Goal: Transaction & Acquisition: Book appointment/travel/reservation

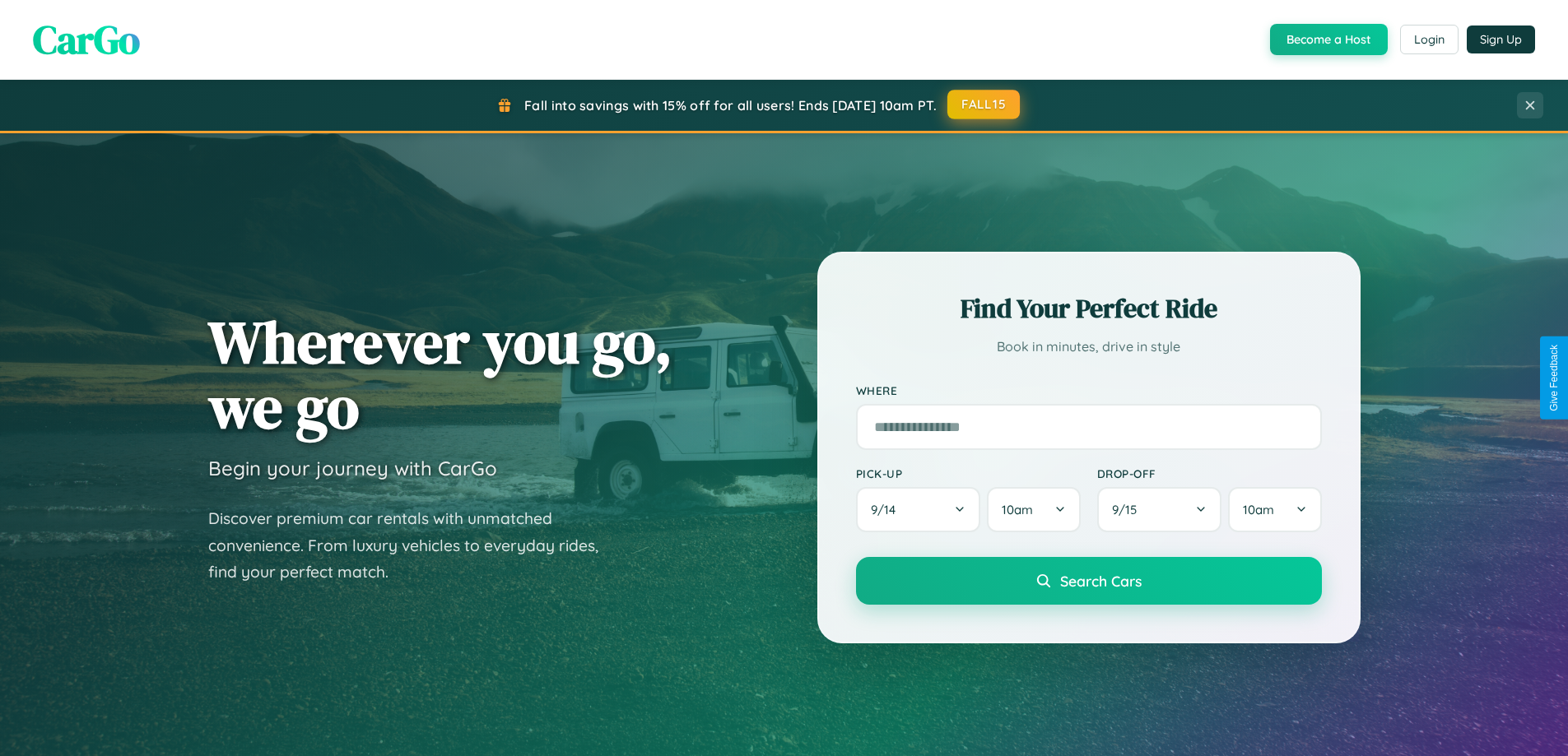
click at [984, 105] on button "FALL15" at bounding box center [983, 104] width 73 height 30
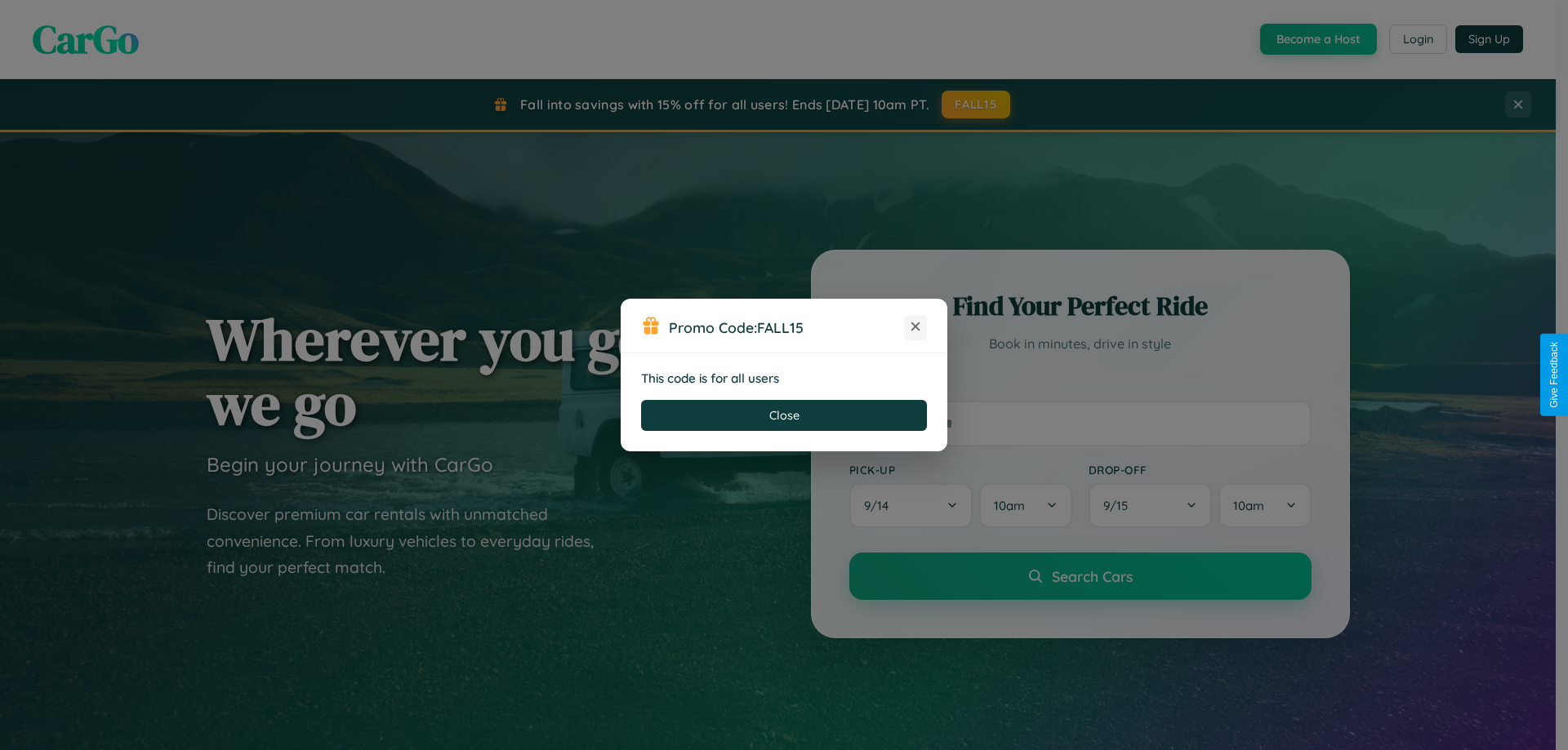
click at [915, 327] on icon at bounding box center [916, 327] width 17 height 17
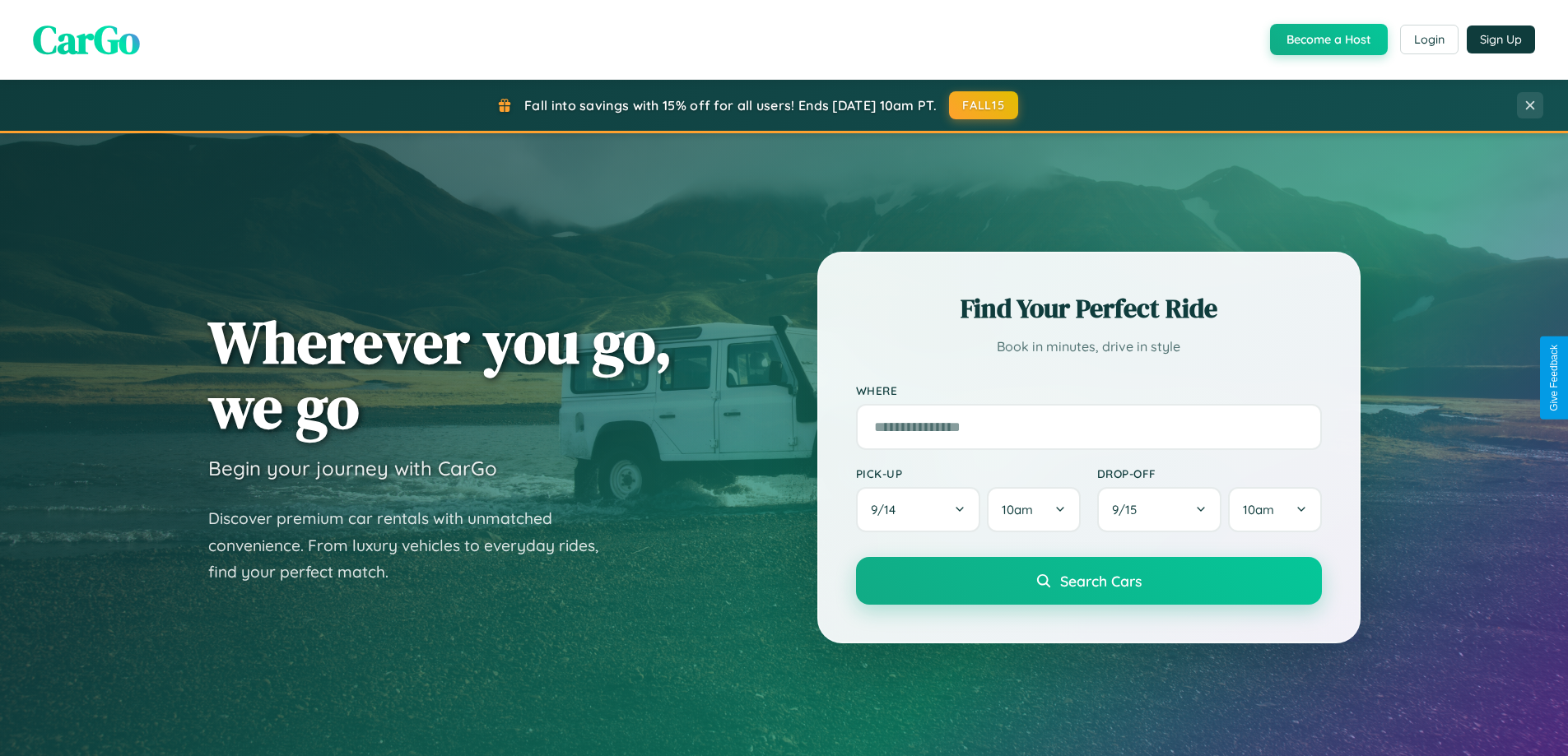
scroll to position [709, 0]
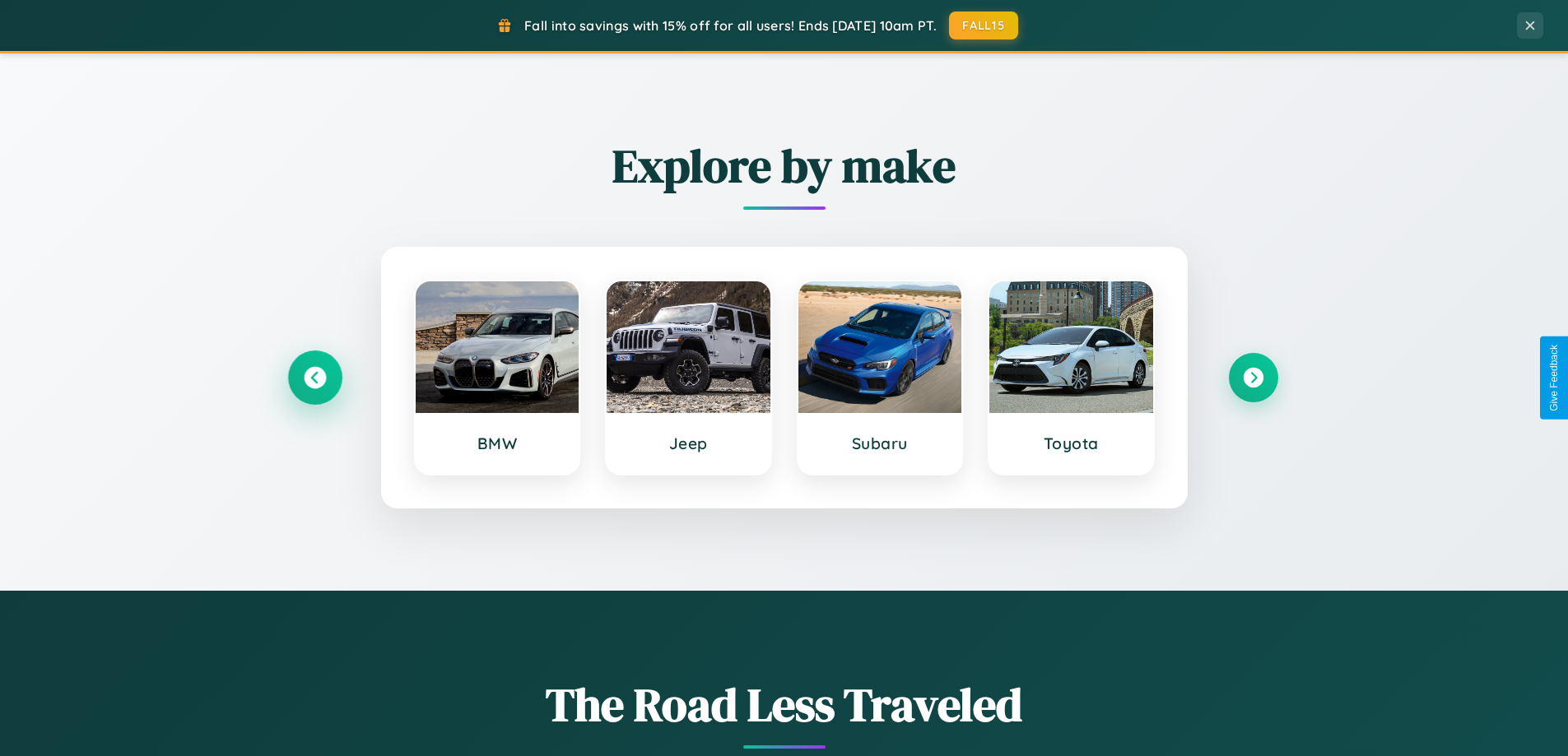
click at [315, 378] on icon at bounding box center [315, 378] width 23 height 23
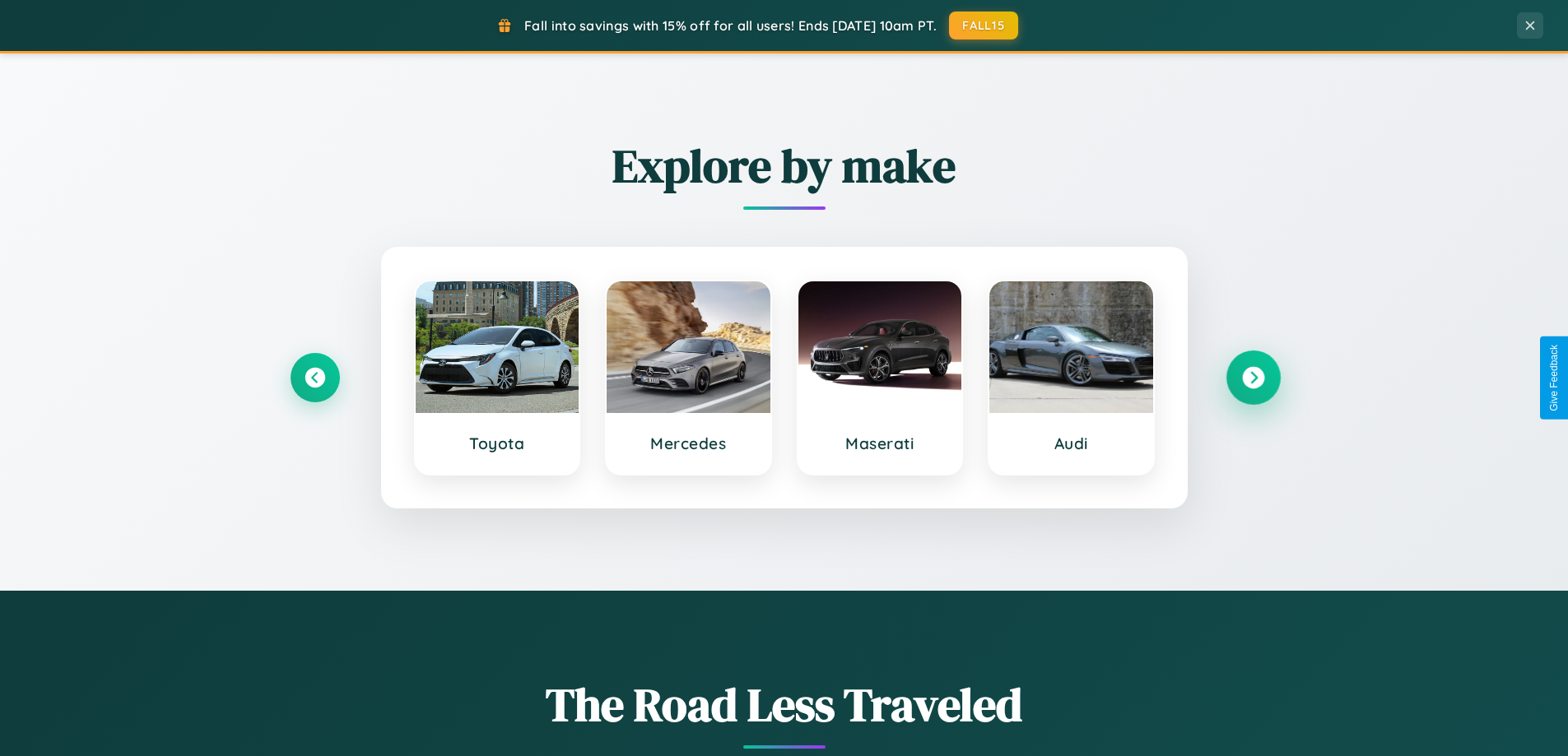
click at [1253, 378] on icon at bounding box center [1253, 378] width 23 height 23
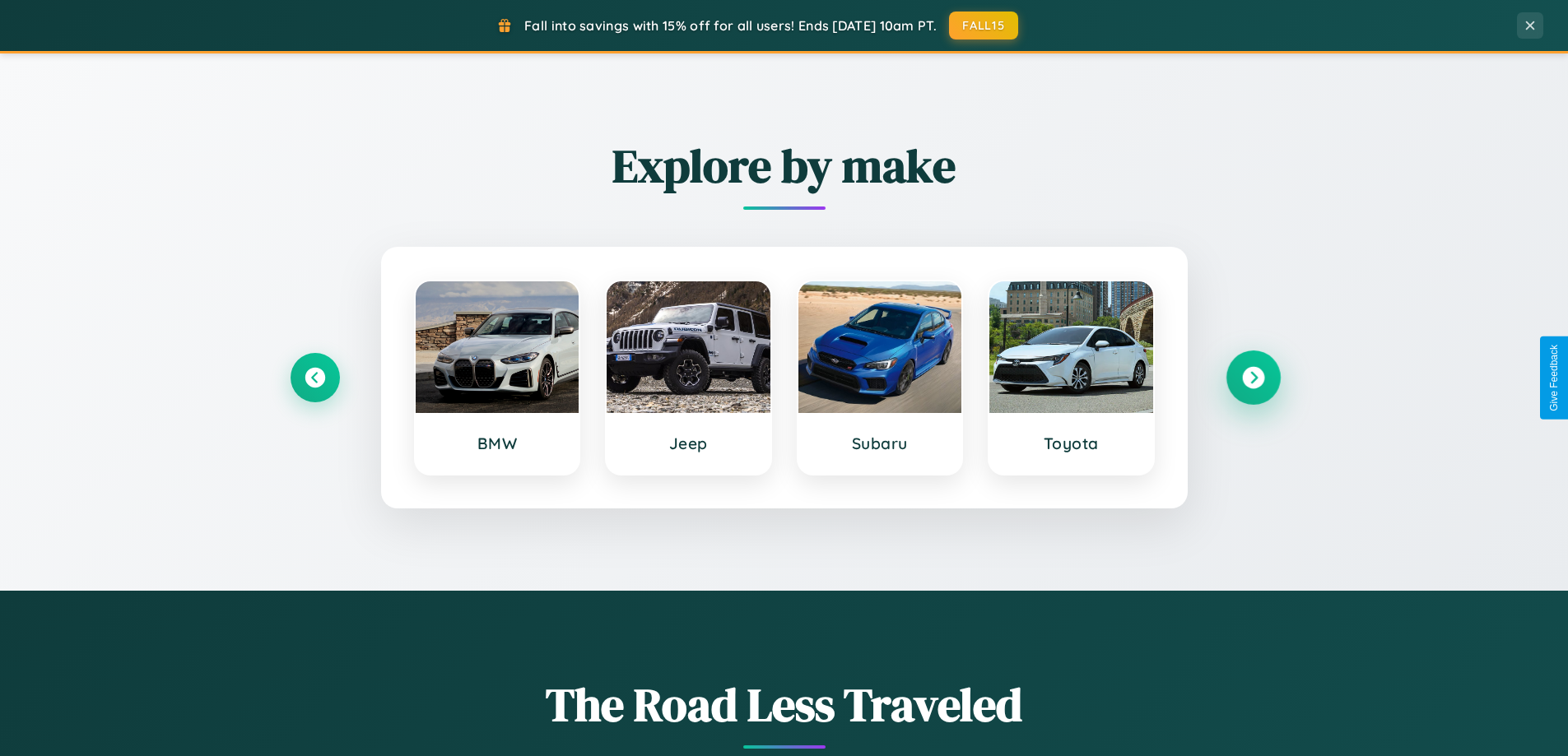
click at [1253, 378] on icon at bounding box center [1253, 378] width 23 height 23
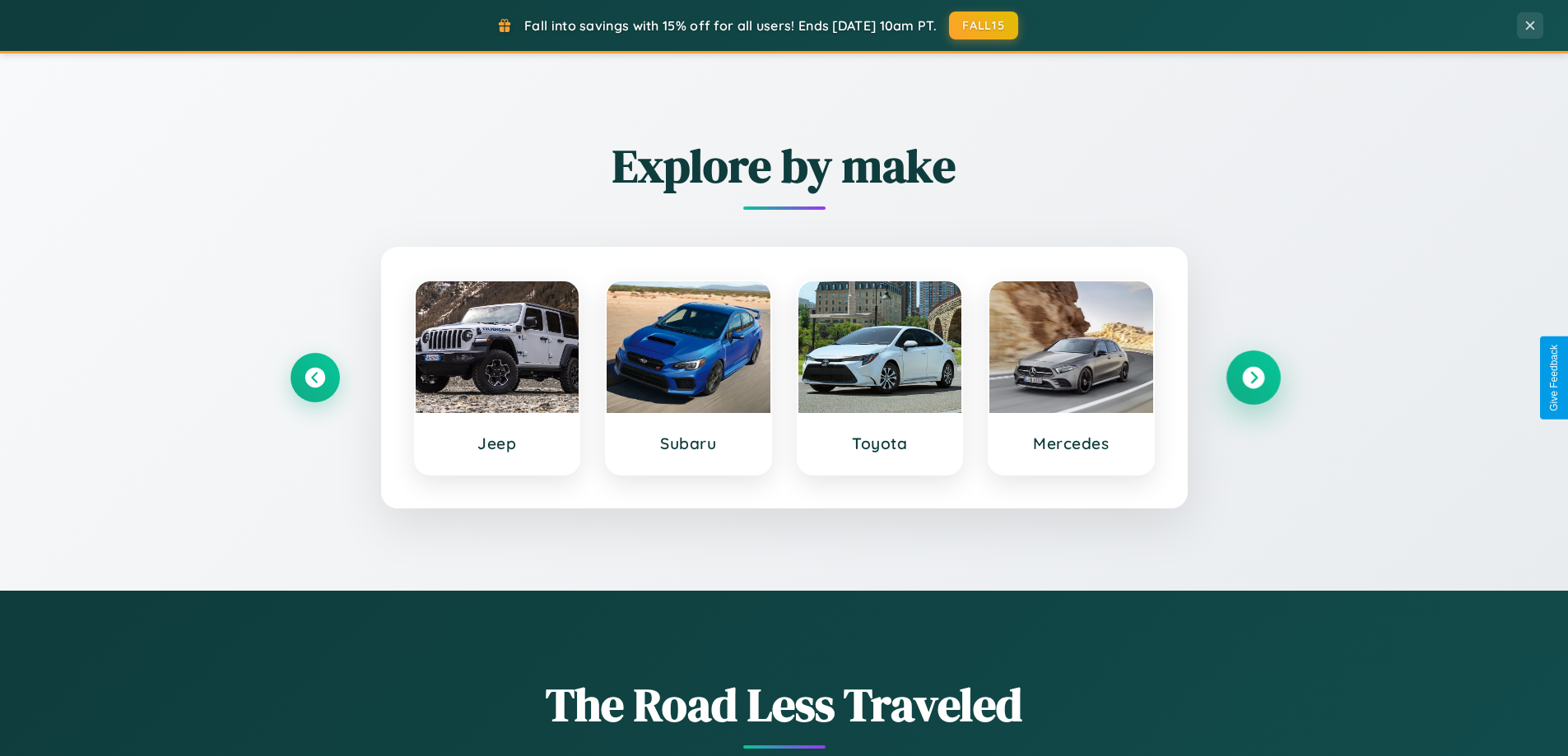
click at [1253, 378] on icon at bounding box center [1253, 378] width 23 height 23
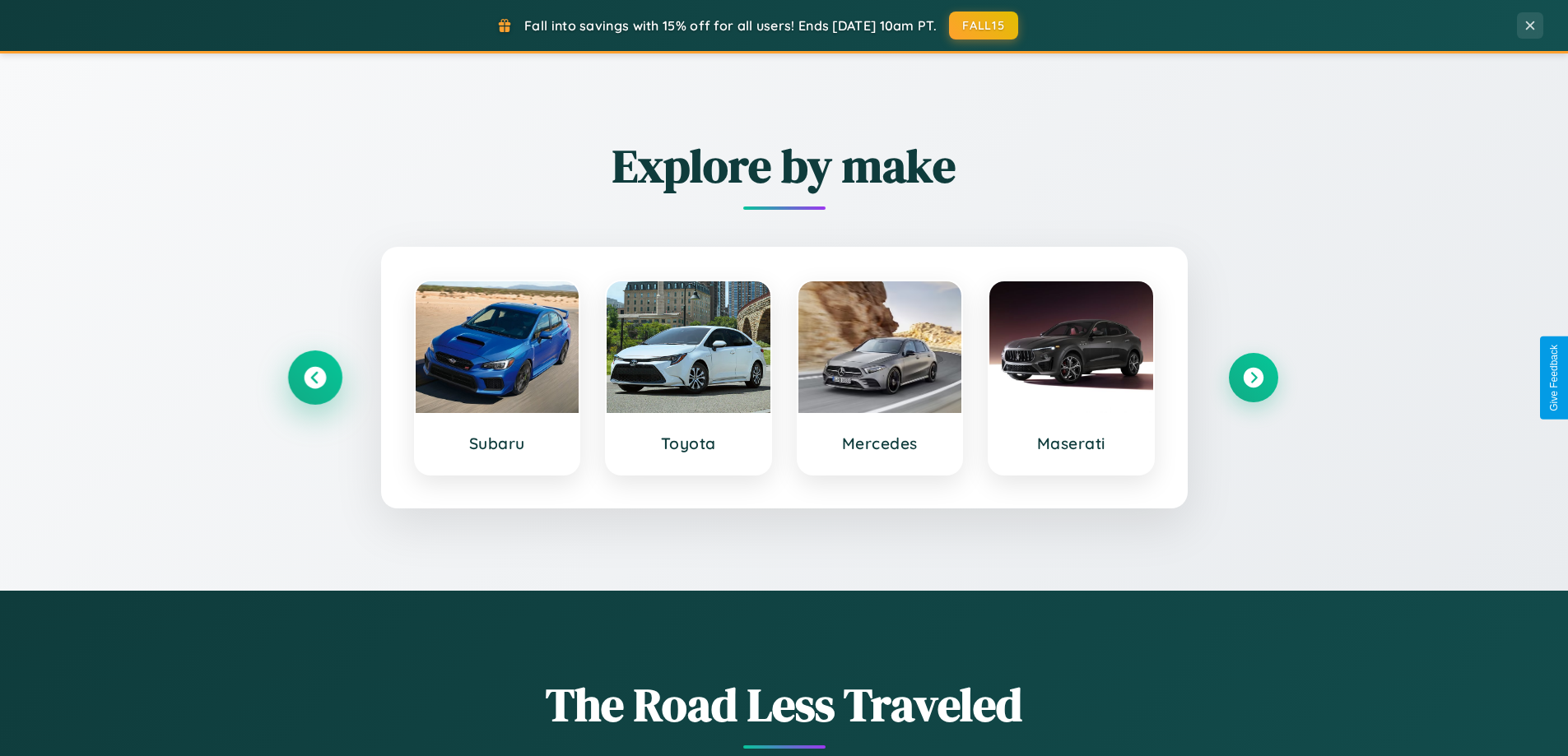
click at [315, 378] on icon at bounding box center [315, 378] width 23 height 23
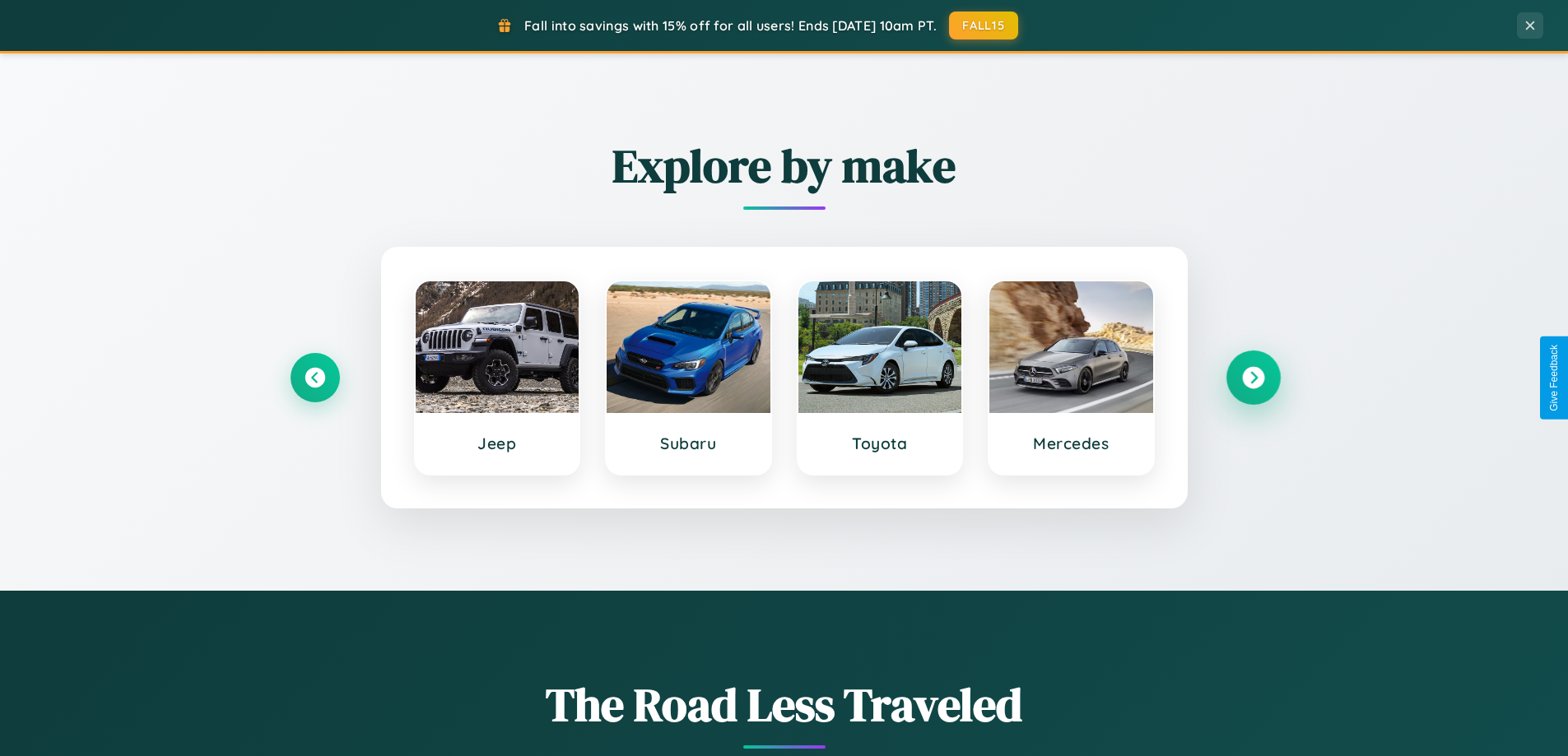
click at [1253, 378] on icon at bounding box center [1253, 378] width 23 height 23
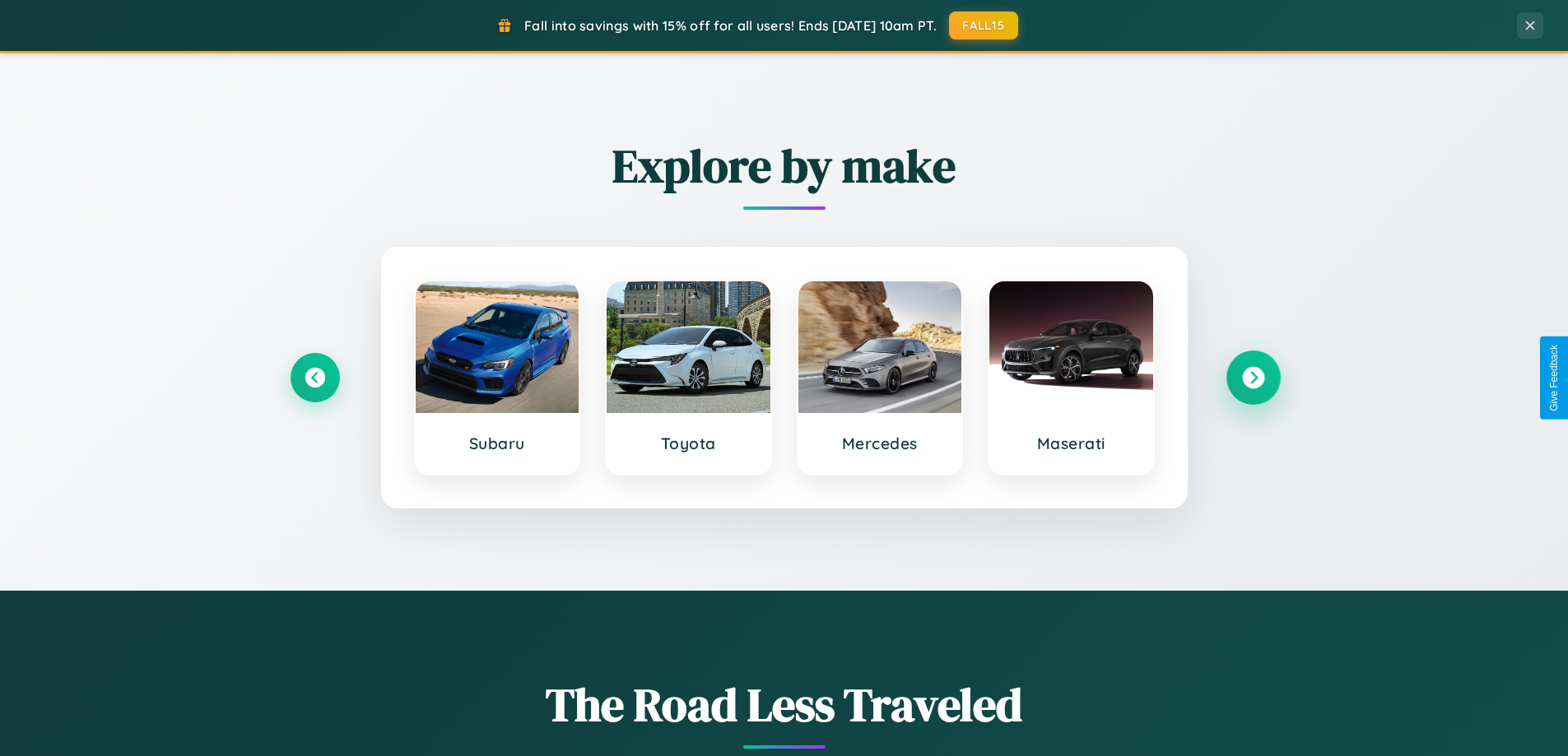
click at [1253, 378] on icon at bounding box center [1253, 378] width 23 height 23
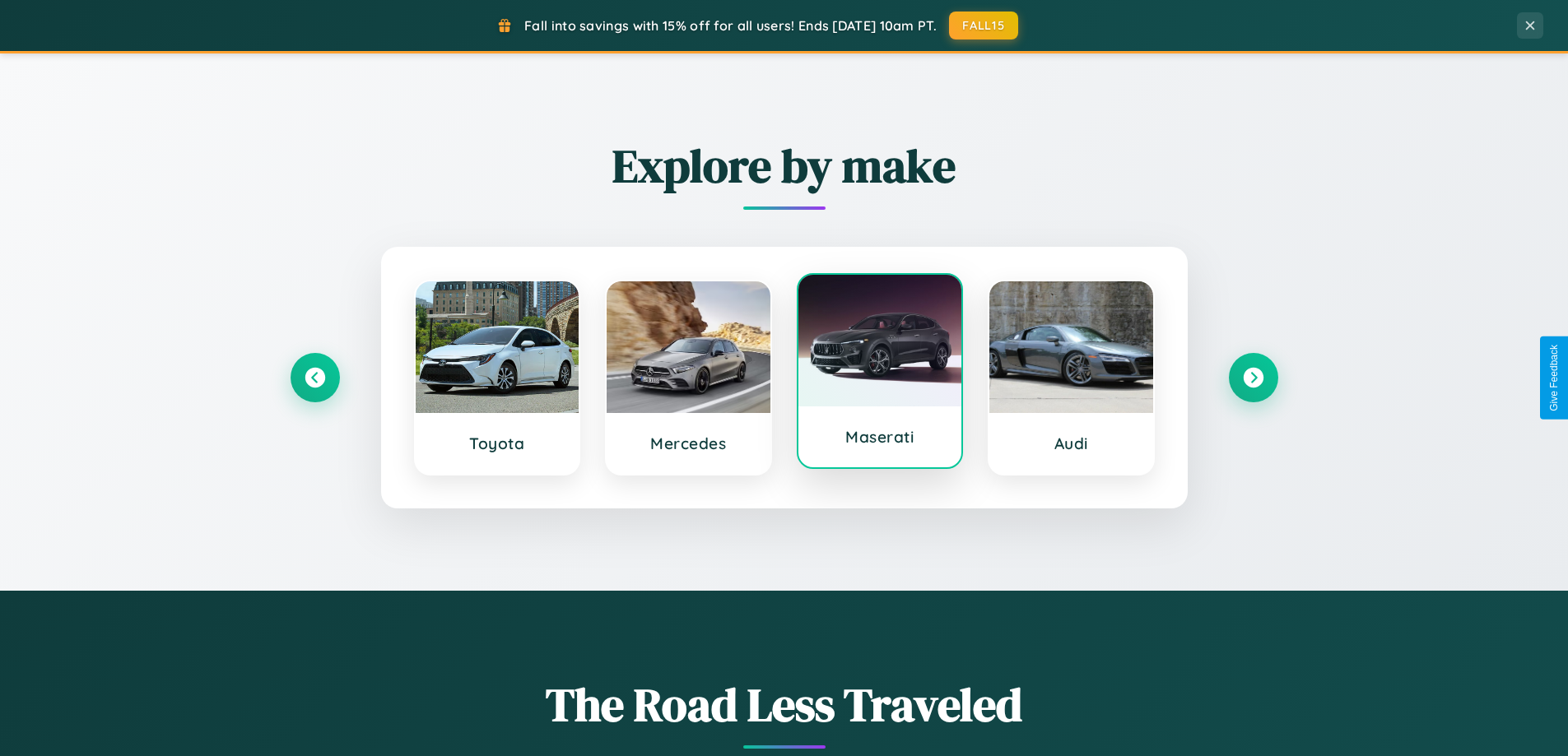
click at [879, 372] on div at bounding box center [880, 340] width 164 height 132
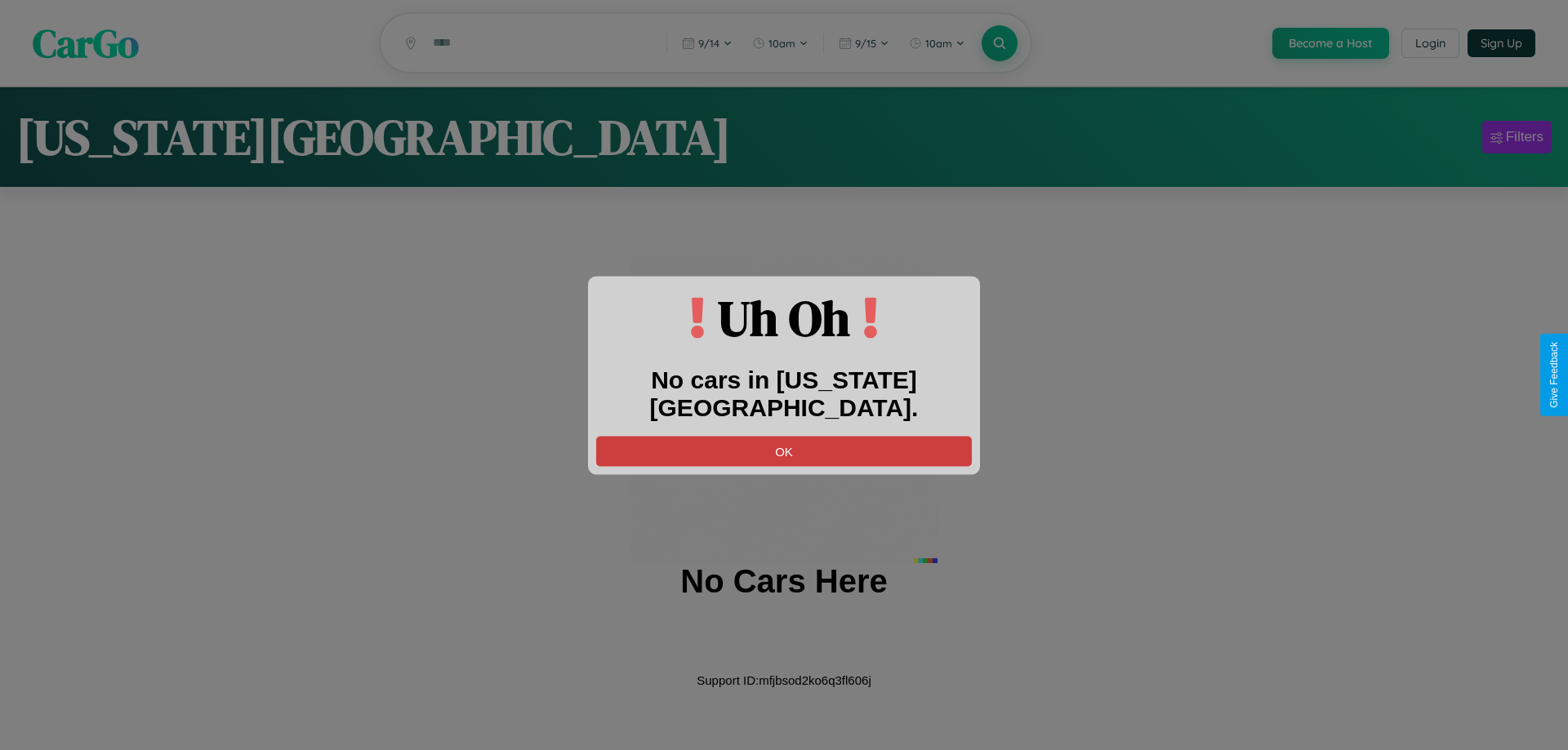
click at [784, 436] on button "OK" at bounding box center [784, 451] width 376 height 30
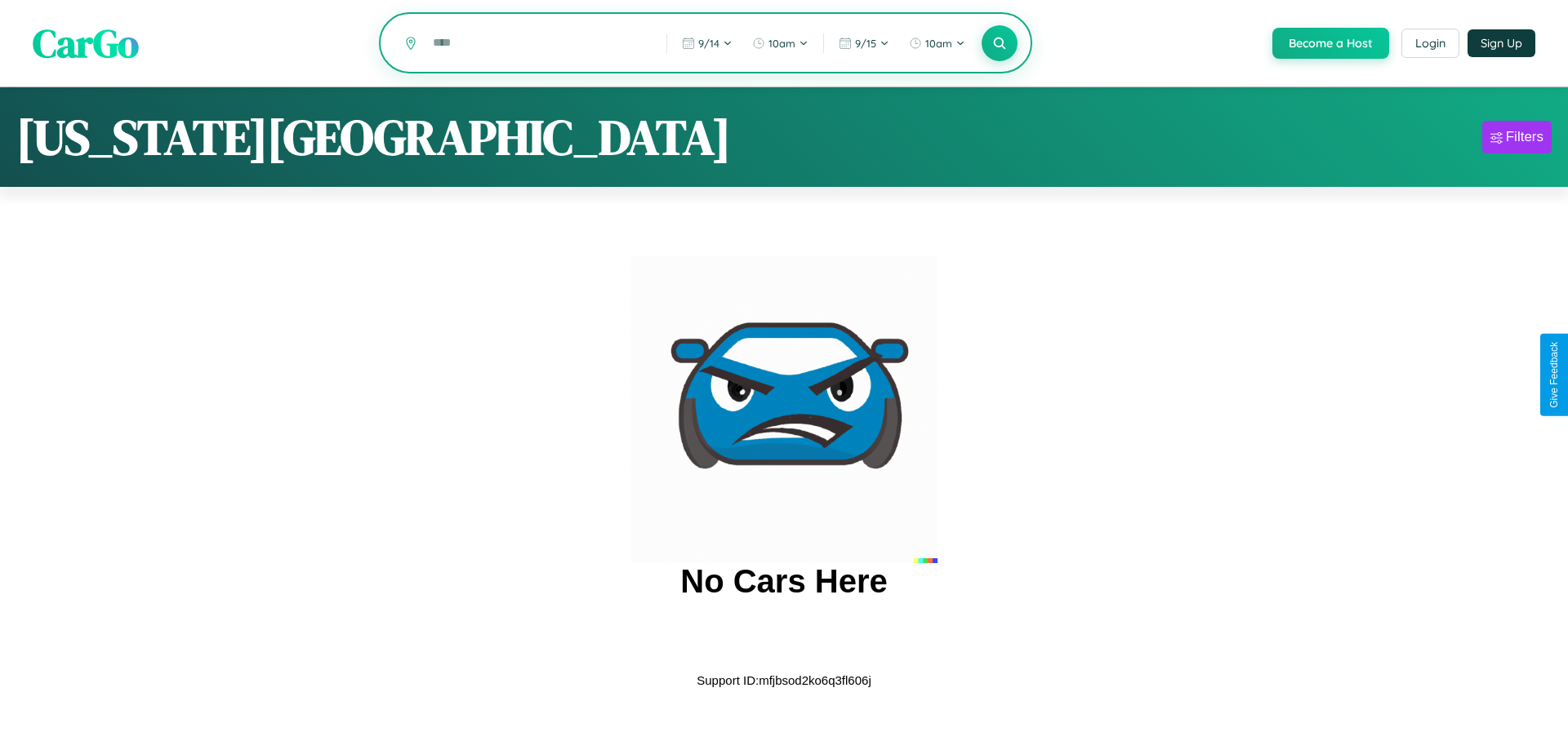
click at [537, 44] on input "text" at bounding box center [538, 43] width 225 height 29
click at [998, 44] on icon at bounding box center [999, 42] width 16 height 16
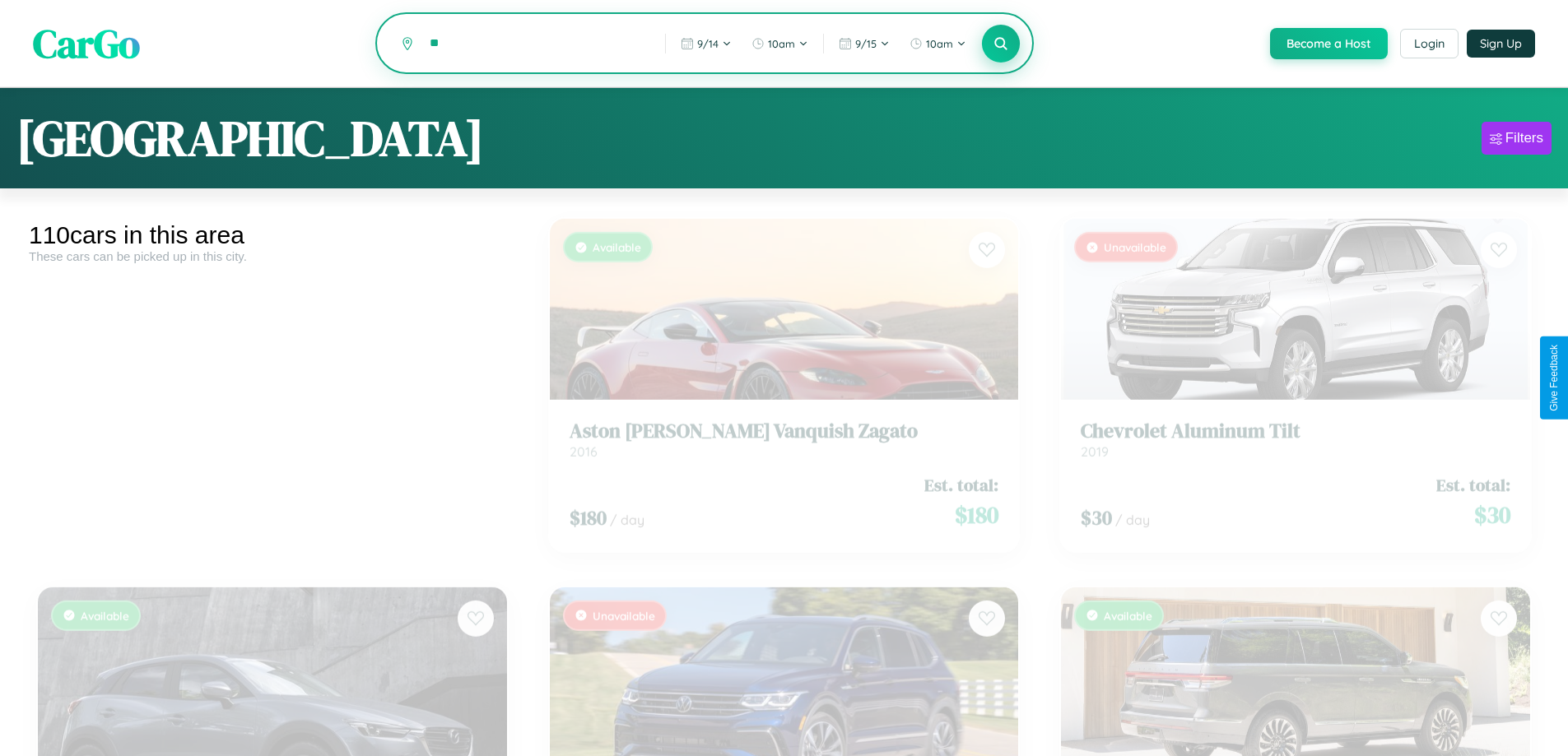
type input "*"
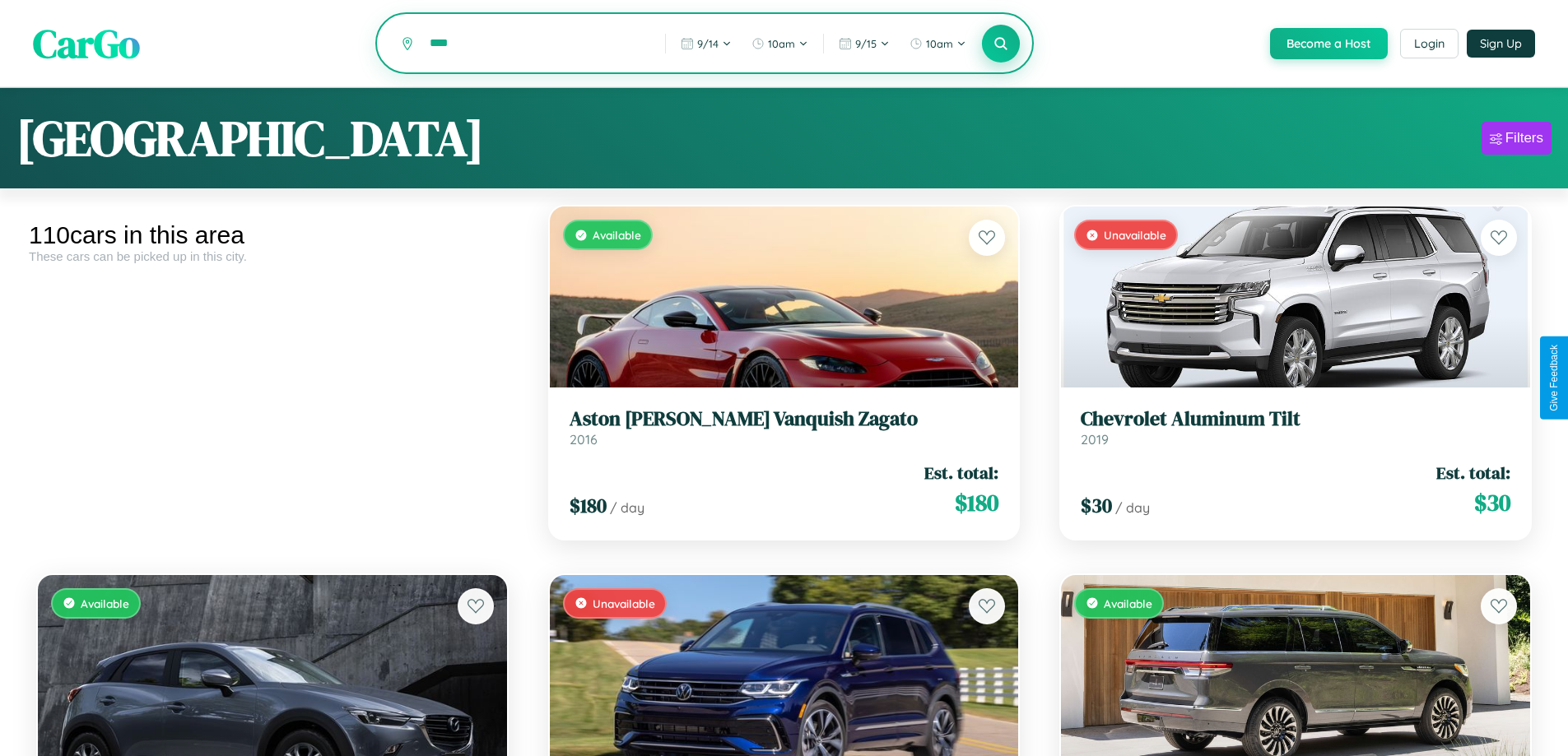
type input "****"
click at [1000, 44] on icon at bounding box center [1001, 43] width 16 height 16
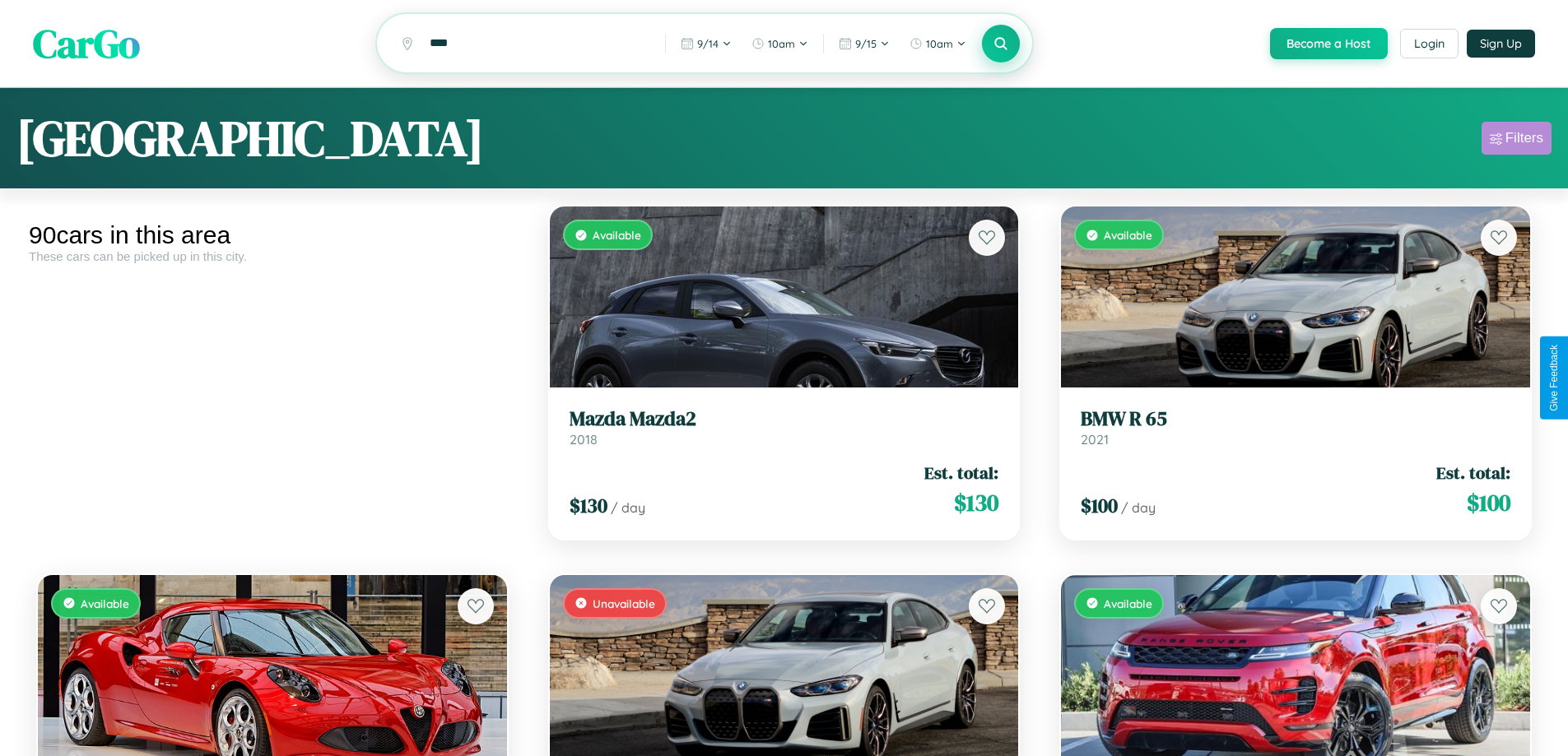
click at [1516, 141] on div "Filters" at bounding box center [1524, 139] width 38 height 17
